Goal: Navigation & Orientation: Find specific page/section

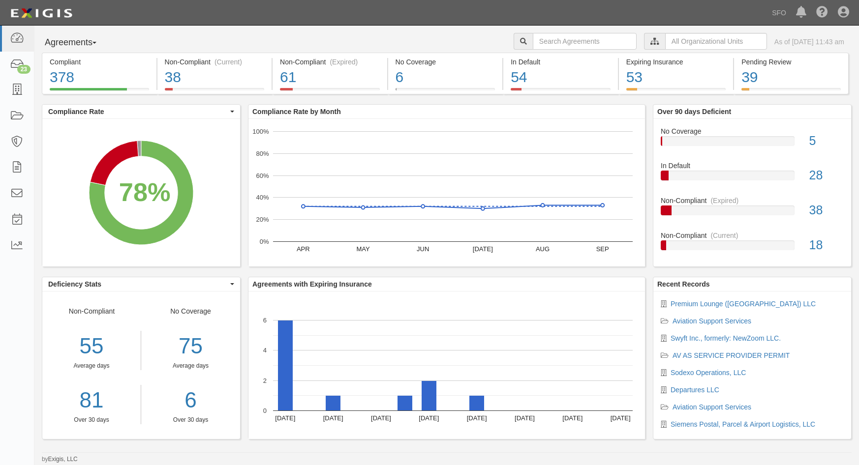
click at [88, 28] on div "Agreements Parties Agreements Coverages B&F SFO MEDICAL CLINIC RDM HOTEL DEVELO…" at bounding box center [446, 245] width 825 height 438
click at [89, 34] on button "Agreements" at bounding box center [79, 43] width 74 height 20
click at [89, 67] on link "Parties" at bounding box center [81, 63] width 78 height 13
